Goal: Find specific page/section: Find specific page/section

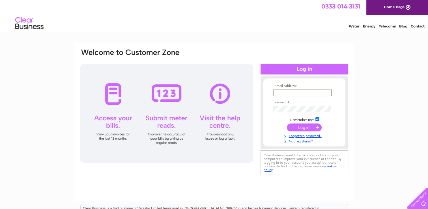
drag, startPoint x: 0, startPoint y: 0, endPoint x: 299, endPoint y: 92, distance: 313.1
click at [299, 92] on input "text" at bounding box center [302, 92] width 59 height 7
type input "andy@andyboyleledbury.co.uk"
click at [302, 128] on input "submit" at bounding box center [304, 127] width 35 height 8
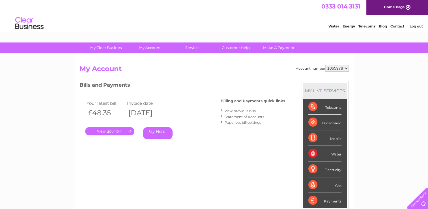
click at [110, 131] on link "." at bounding box center [109, 131] width 49 height 8
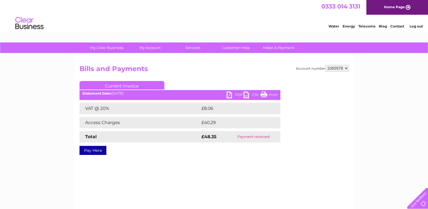
click at [238, 95] on link "PDF" at bounding box center [235, 95] width 17 height 8
click at [235, 96] on link "PDF" at bounding box center [235, 95] width 17 height 8
